Goal: Information Seeking & Learning: Check status

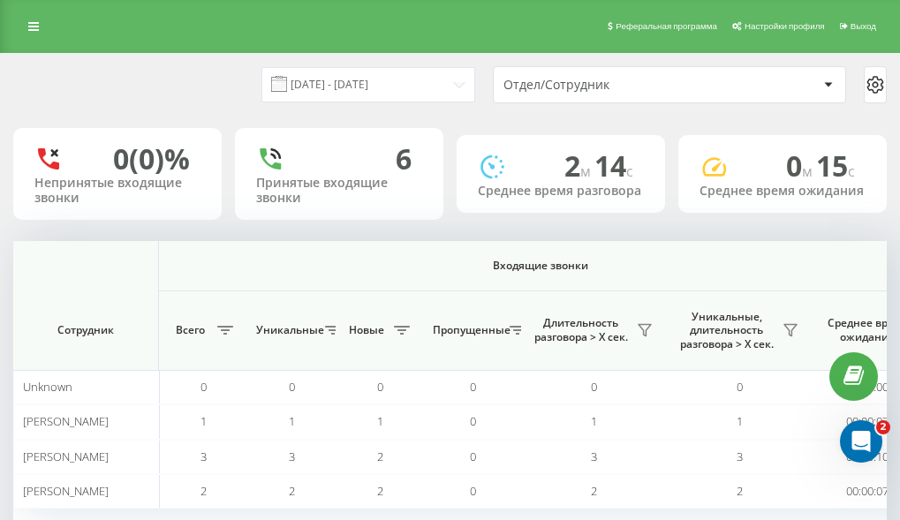
scroll to position [0, 1297]
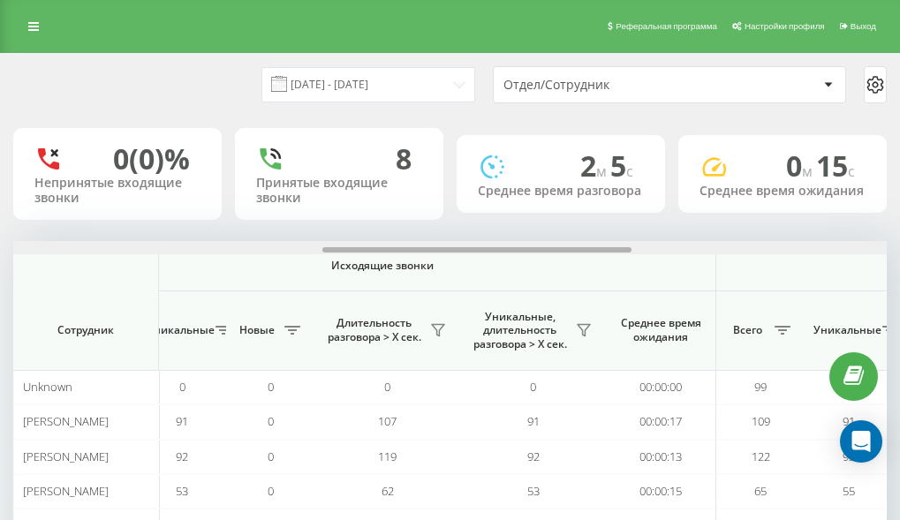
drag, startPoint x: 283, startPoint y: 253, endPoint x: 807, endPoint y: 253, distance: 523.5
click at [807, 253] on div at bounding box center [449, 247] width 873 height 13
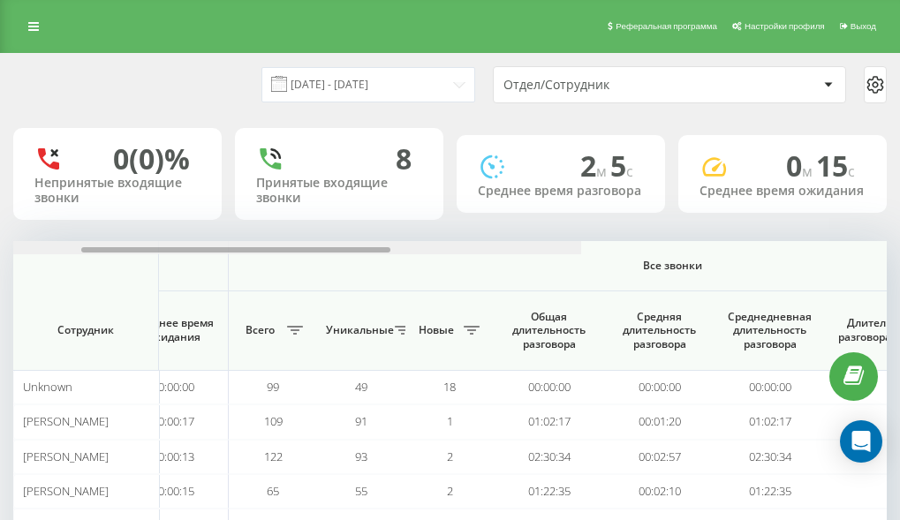
drag, startPoint x: 589, startPoint y: 252, endPoint x: 904, endPoint y: 251, distance: 315.2
click at [899, 251] on html "[DOMAIN_NAME] Проекты [DOMAIN_NAME] Дашборд Центр обращений Аналитика Ваши отче…" at bounding box center [450, 260] width 900 height 520
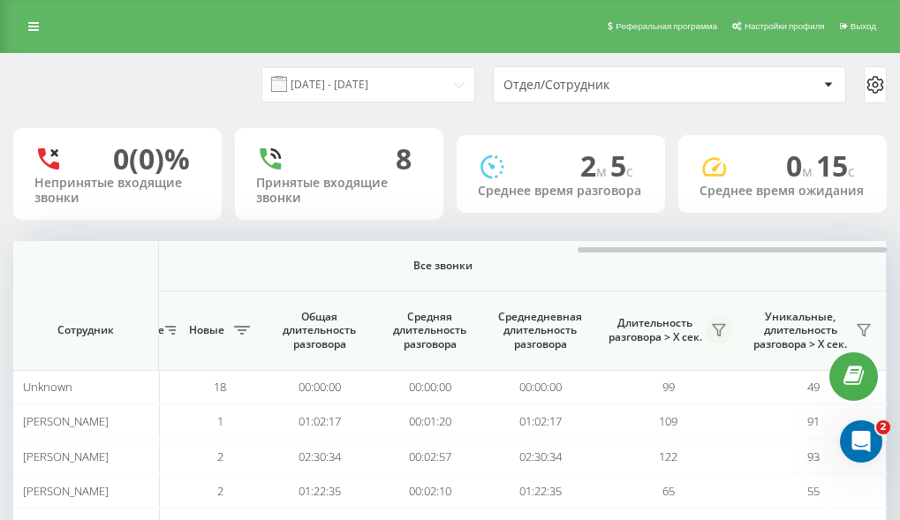
drag, startPoint x: 719, startPoint y: 326, endPoint x: 707, endPoint y: 329, distance: 12.0
click at [718, 326] on icon at bounding box center [719, 330] width 14 height 14
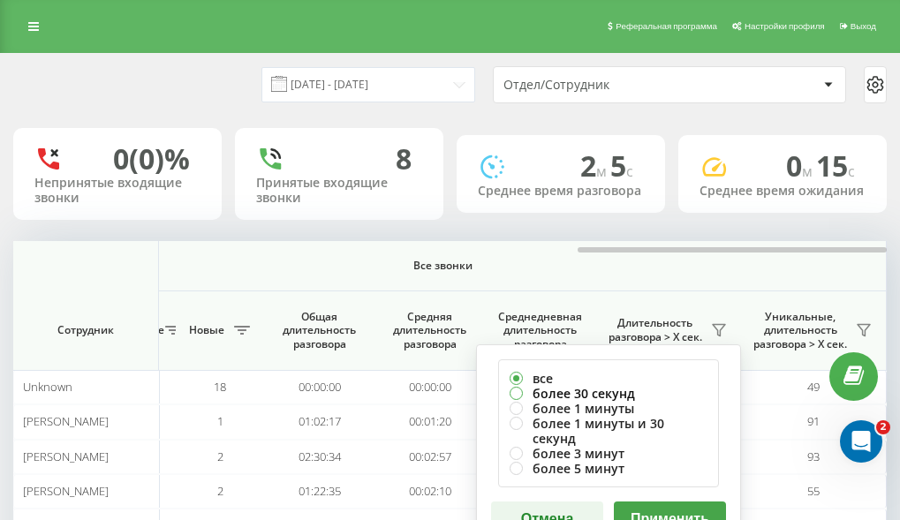
click at [546, 386] on label "более 30 секунд" at bounding box center [608, 393] width 198 height 15
radio input "true"
click at [655, 501] on button "Применить" at bounding box center [670, 518] width 112 height 35
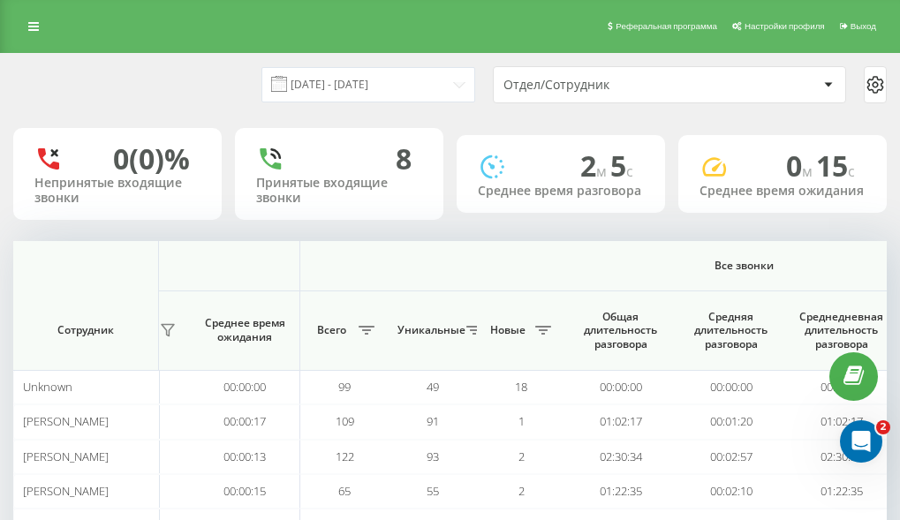
scroll to position [0, 1590]
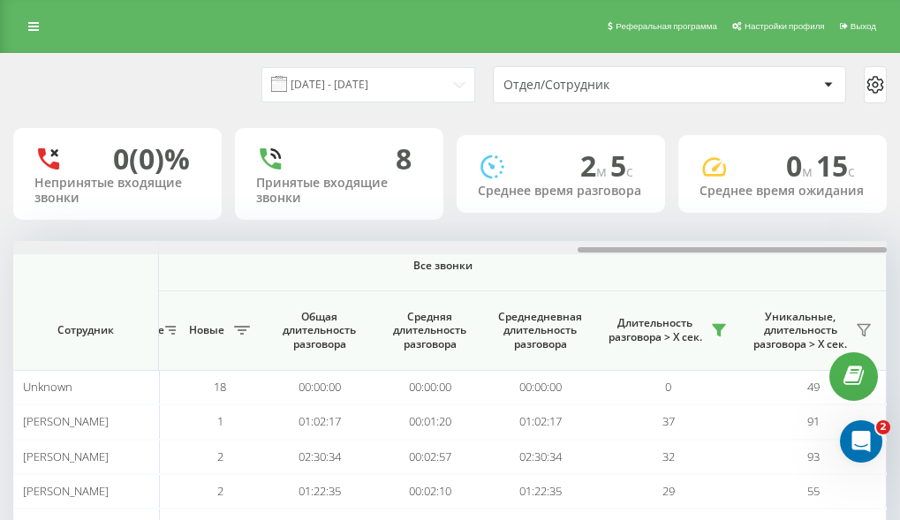
drag, startPoint x: 298, startPoint y: 251, endPoint x: 789, endPoint y: 326, distance: 496.6
click at [899, 278] on html "[DOMAIN_NAME] Проекты [DOMAIN_NAME] Дашборд Центр обращений Аналитика Ваши отче…" at bounding box center [450, 260] width 900 height 520
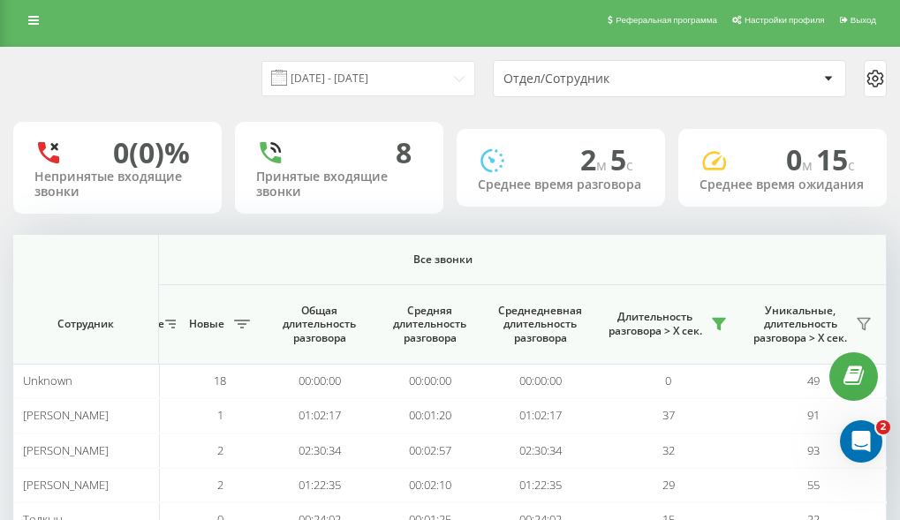
scroll to position [0, 0]
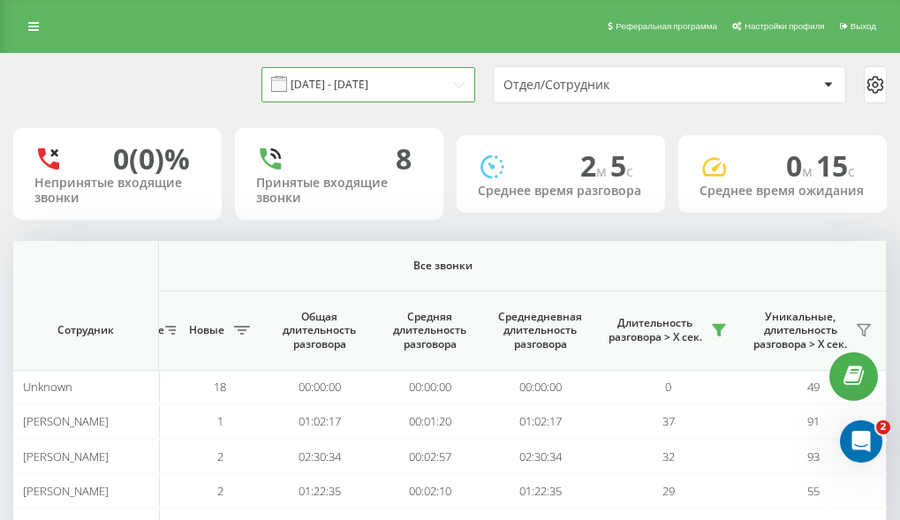
click at [463, 85] on input "[DATE] - [DATE]" at bounding box center [368, 84] width 214 height 34
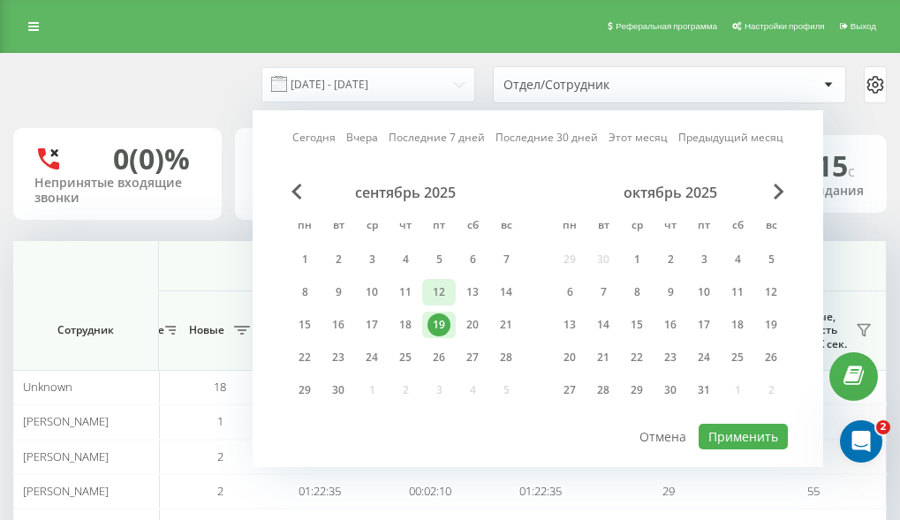
click at [448, 297] on div "12" at bounding box center [438, 292] width 23 height 23
click at [442, 320] on div "19" at bounding box center [438, 324] width 23 height 23
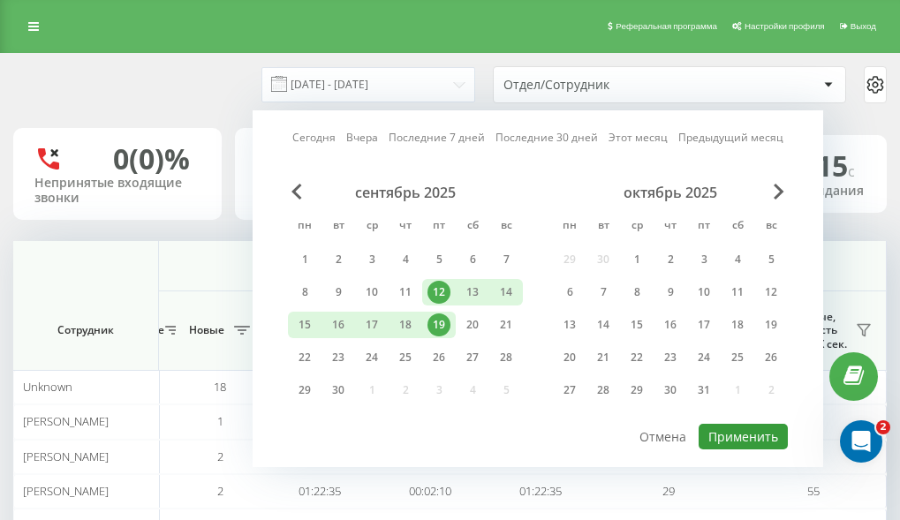
click at [736, 437] on button "Применить" at bounding box center [742, 437] width 89 height 26
type input "[DATE] - [DATE]"
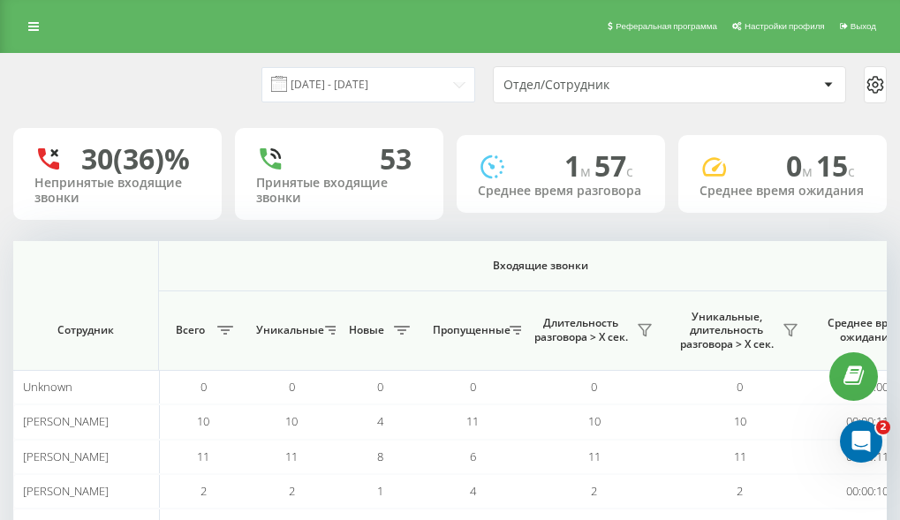
scroll to position [0, 873]
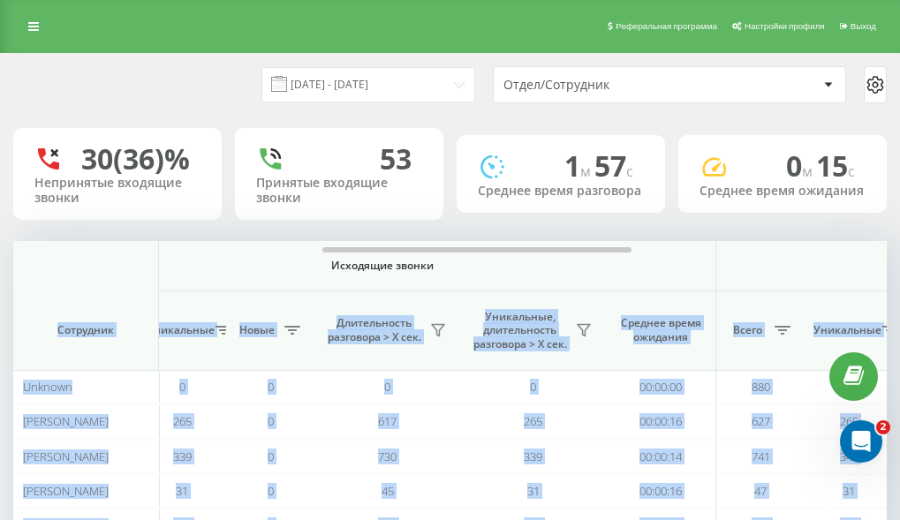
drag, startPoint x: 204, startPoint y: 287, endPoint x: 556, endPoint y: 302, distance: 352.6
click at [556, 302] on div "Входящие звонки Исходящие звонки Все звонки Сотрудник Всего Уникальные Новые Пр…" at bounding box center [449, 427] width 873 height 372
click at [541, 273] on span "Исходящие звонки" at bounding box center [383, 266] width 584 height 14
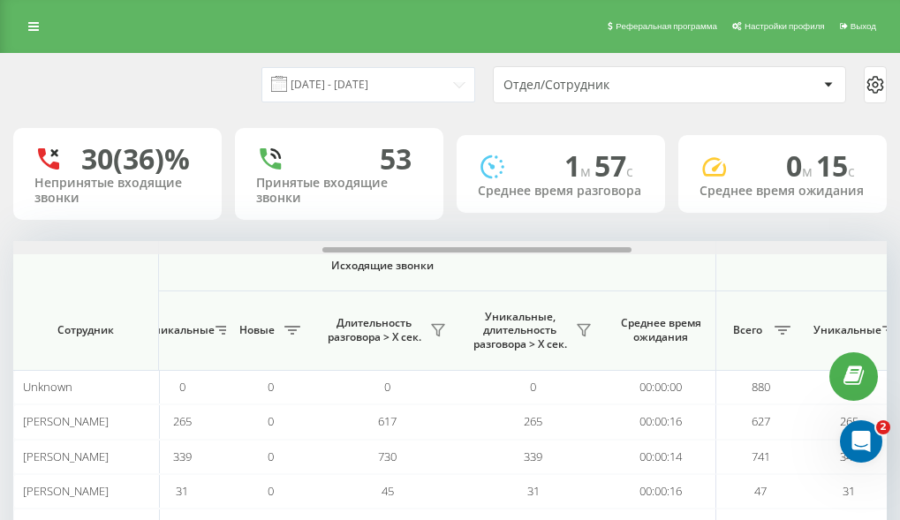
scroll to position [0, 1590]
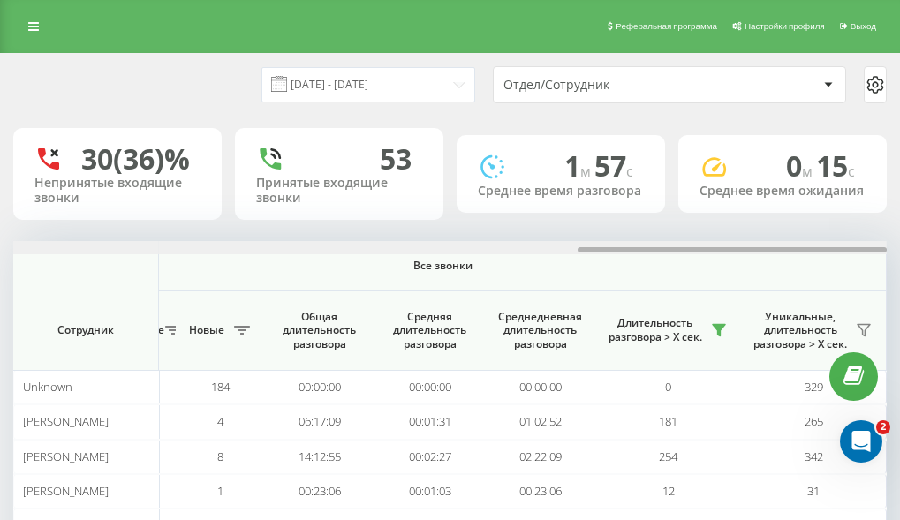
drag, startPoint x: 532, startPoint y: 277, endPoint x: 823, endPoint y: 277, distance: 290.5
click at [823, 254] on div at bounding box center [449, 247] width 873 height 13
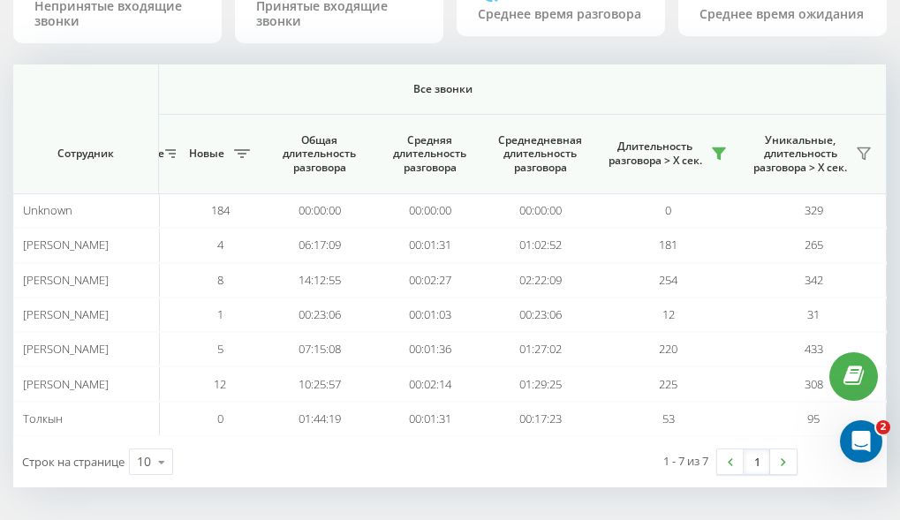
scroll to position [213, 0]
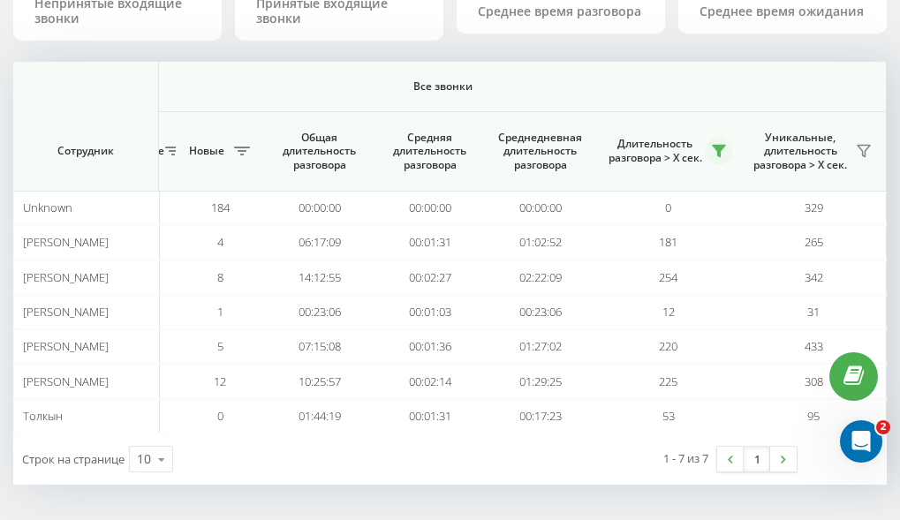
click at [715, 151] on icon at bounding box center [719, 151] width 14 height 14
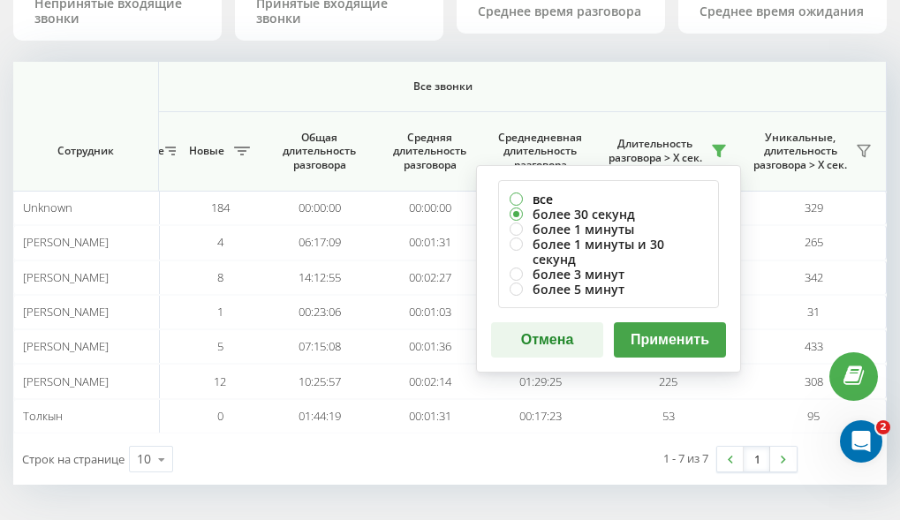
click at [514, 195] on label "все" at bounding box center [608, 199] width 198 height 15
radio input "true"
click at [664, 328] on button "Применить" at bounding box center [670, 339] width 112 height 35
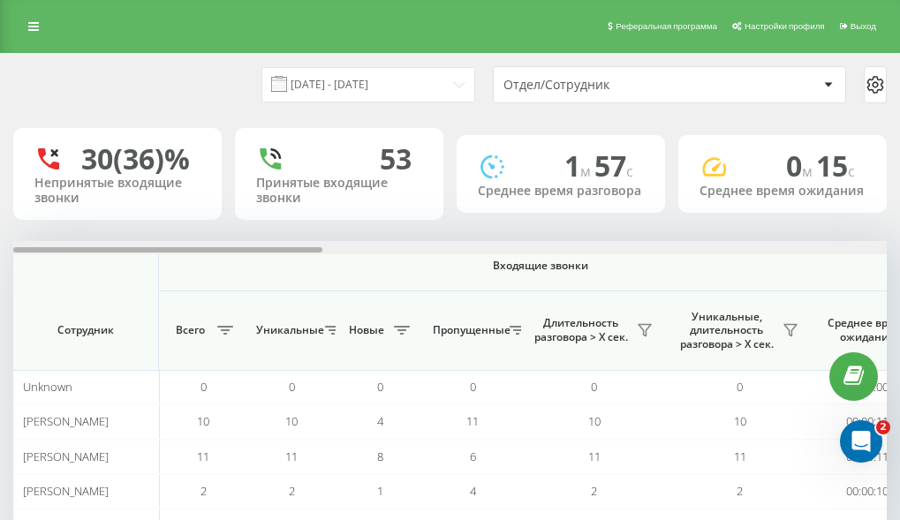
scroll to position [0, 873]
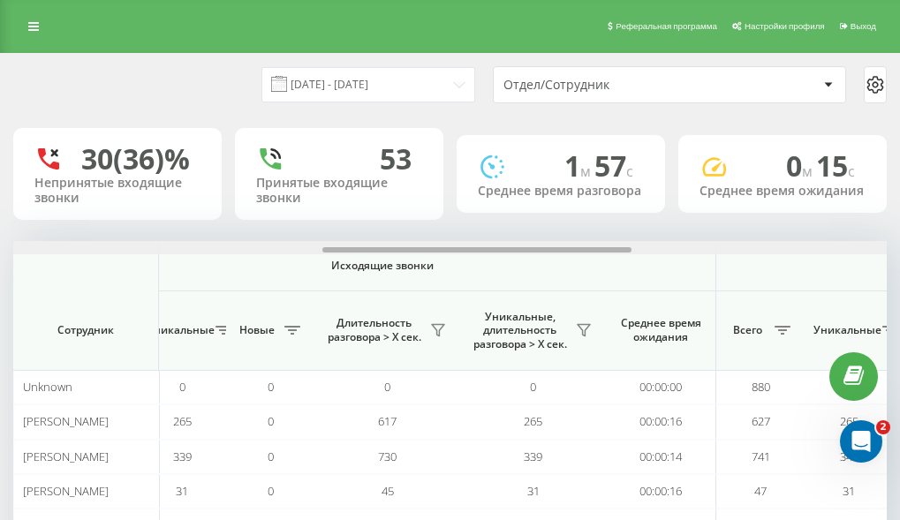
drag, startPoint x: 302, startPoint y: 279, endPoint x: 806, endPoint y: 279, distance: 504.1
click at [806, 254] on div at bounding box center [449, 247] width 873 height 13
drag, startPoint x: 699, startPoint y: 290, endPoint x: 626, endPoint y: 283, distance: 73.6
click at [691, 290] on th "Исходящие звонки" at bounding box center [382, 266] width 667 height 50
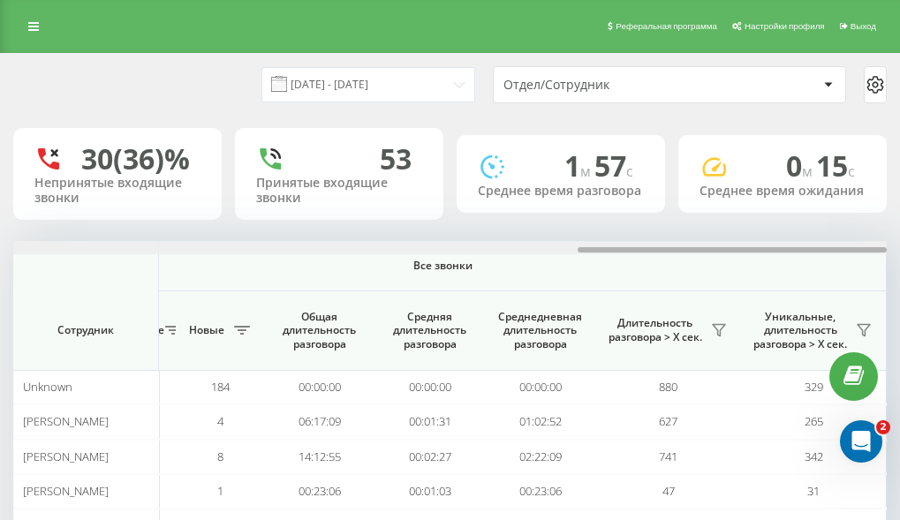
drag, startPoint x: 615, startPoint y: 282, endPoint x: 917, endPoint y: 282, distance: 301.9
click at [899, 282] on html "[DOMAIN_NAME] Проекты [DOMAIN_NAME] Дашборд Центр обращений Аналитика Ваши отче…" at bounding box center [450, 260] width 900 height 520
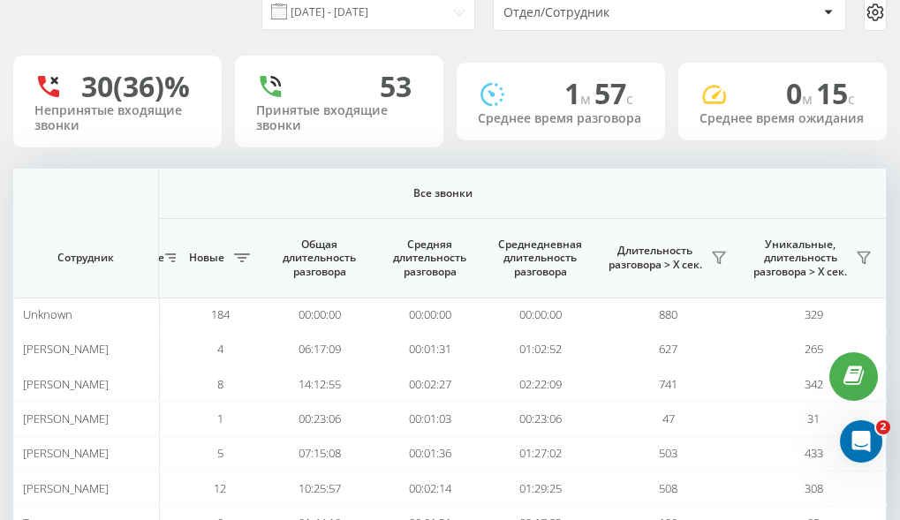
scroll to position [0, 0]
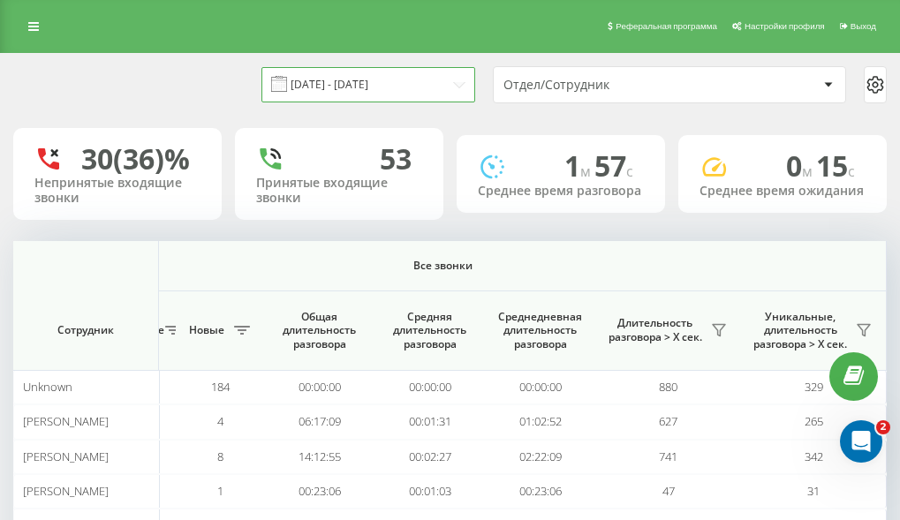
click at [464, 89] on input "[DATE] - [DATE]" at bounding box center [368, 84] width 214 height 34
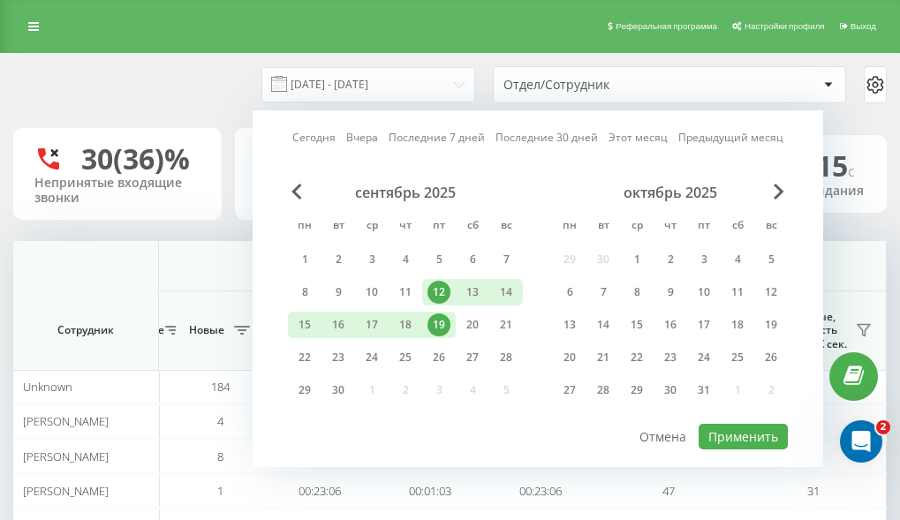
click at [442, 324] on div "19" at bounding box center [438, 324] width 23 height 23
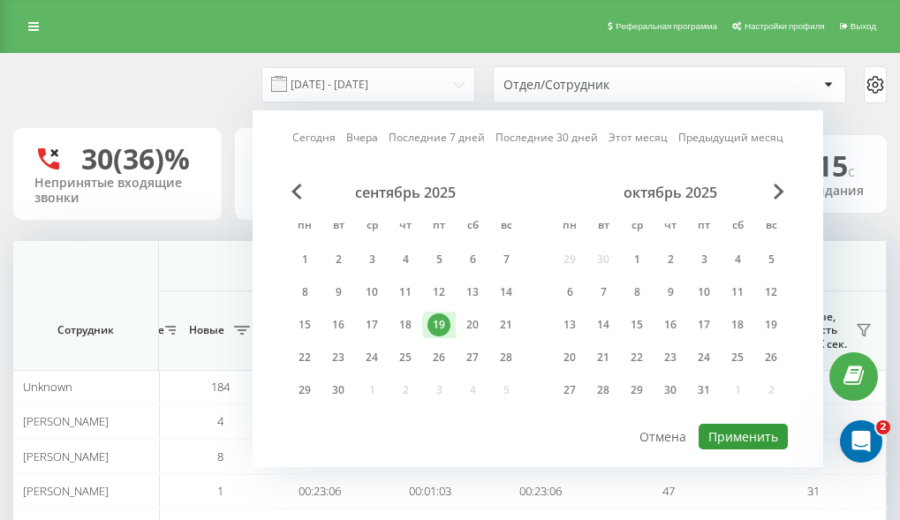
click at [720, 438] on button "Применить" at bounding box center [742, 437] width 89 height 26
type input "[DATE] - [DATE]"
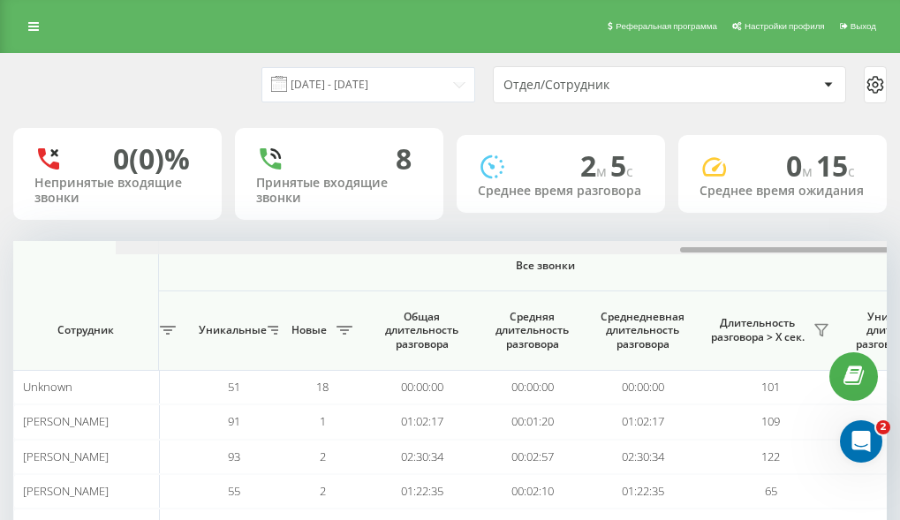
scroll to position [0, 1590]
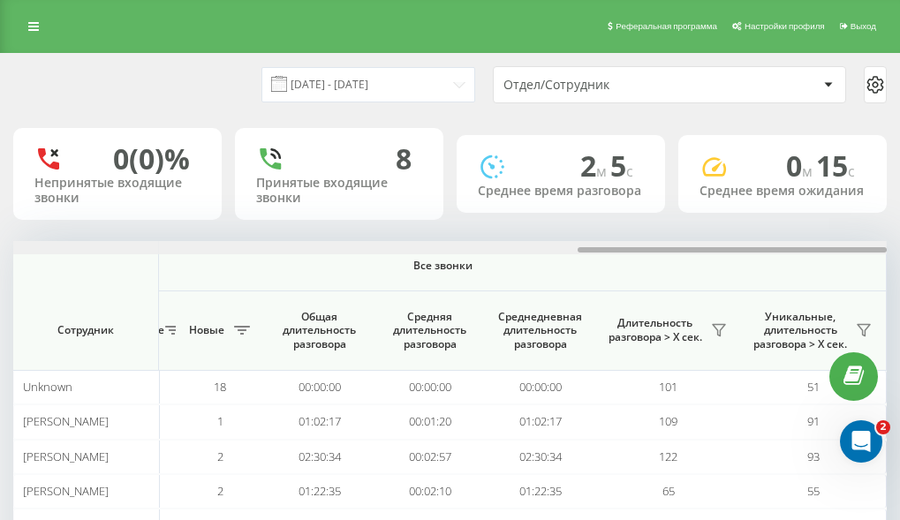
drag, startPoint x: 291, startPoint y: 249, endPoint x: 928, endPoint y: 248, distance: 636.5
click at [899, 248] on html "[DOMAIN_NAME] Проекты [DOMAIN_NAME] Дашборд Центр обращений Аналитика Ваши отче…" at bounding box center [450, 260] width 900 height 520
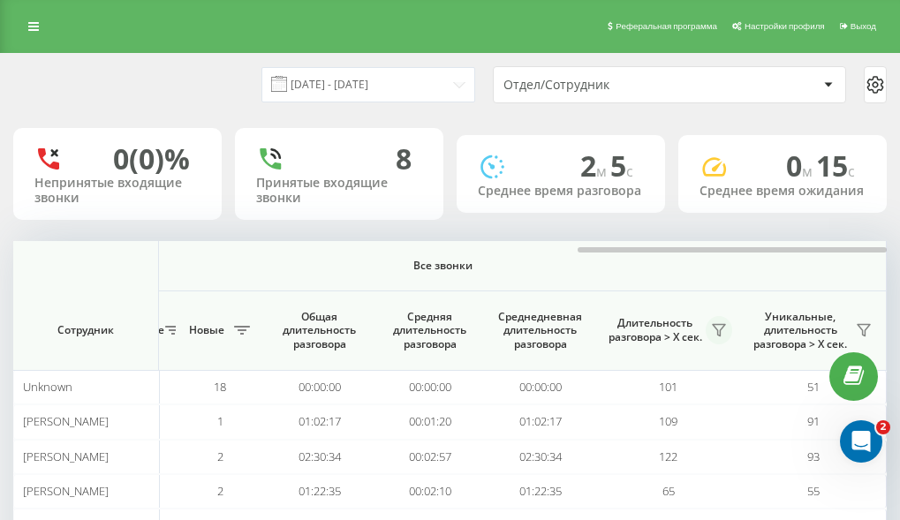
click at [720, 325] on icon at bounding box center [718, 330] width 12 height 11
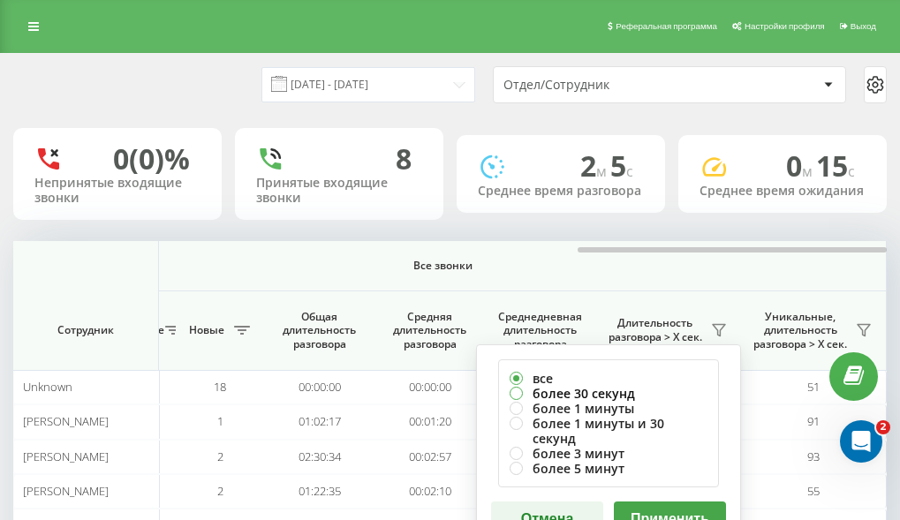
click at [592, 392] on label "более 30 секунд" at bounding box center [608, 393] width 198 height 15
radio input "true"
click at [659, 501] on button "Применить" at bounding box center [670, 518] width 112 height 35
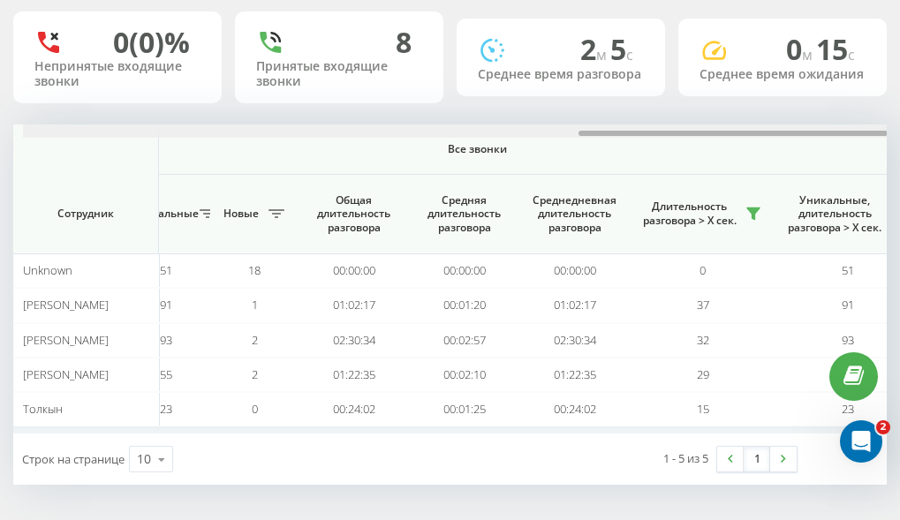
scroll to position [0, 1570]
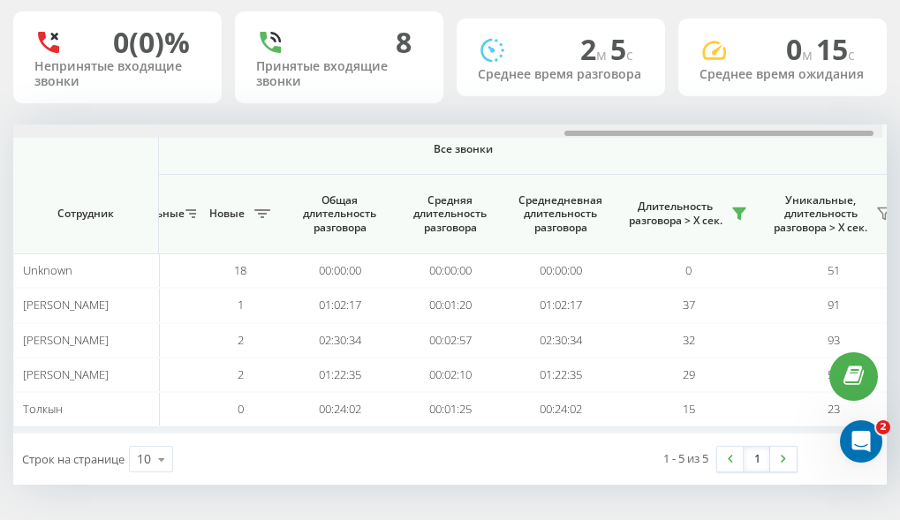
drag, startPoint x: 300, startPoint y: 134, endPoint x: 857, endPoint y: 158, distance: 557.6
click at [857, 158] on div "Входящие звонки Исходящие звонки Все звонки Сотрудник Всего Уникальные Новые Пр…" at bounding box center [449, 278] width 873 height 309
